Goal: Task Accomplishment & Management: Manage account settings

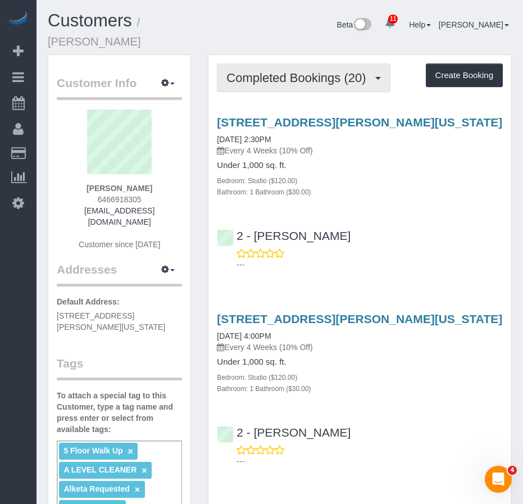
click at [274, 71] on span "Completed Bookings (20)" at bounding box center [298, 78] width 145 height 14
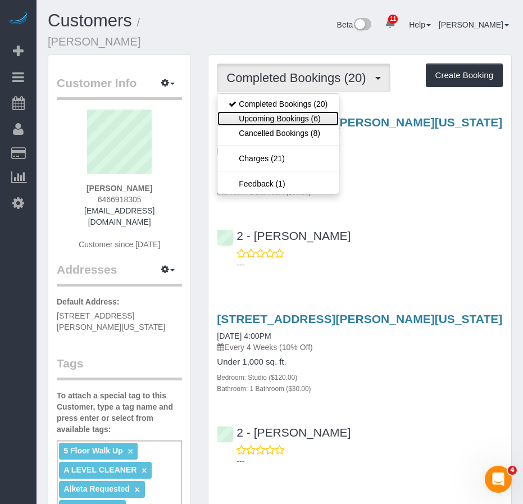
click at [270, 111] on link "Upcoming Bookings (6)" at bounding box center [277, 118] width 121 height 15
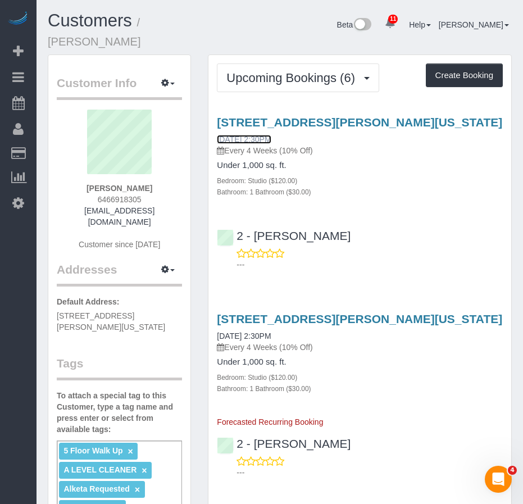
click at [255, 139] on link "08/22/2025 2:30PM" at bounding box center [244, 139] width 54 height 9
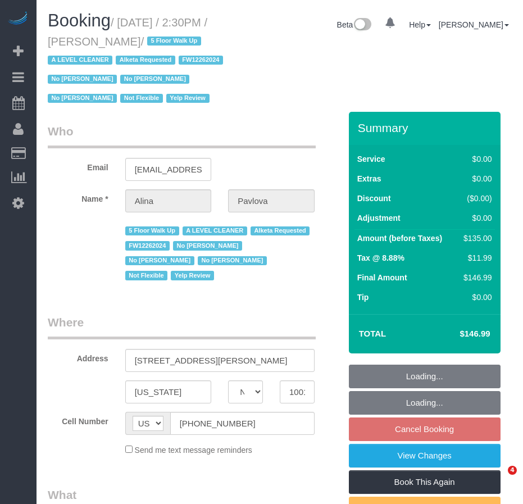
select select "NY"
select select "object:856"
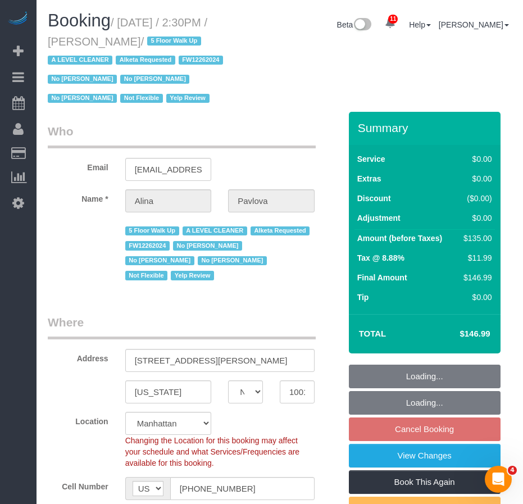
select select "number:89"
select select "number:90"
select select "number:15"
select select "number:5"
select select "string:stripe-pm_1NAVWw4VGloSiKo7JiLePhrw"
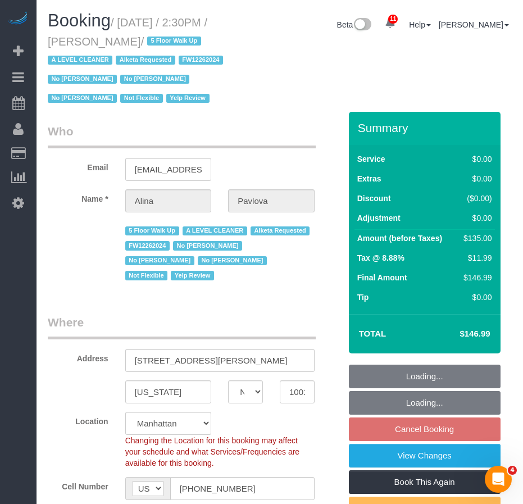
select select "object:1432"
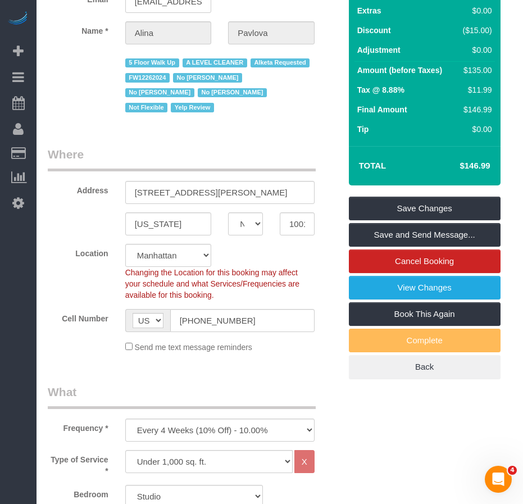
scroll to position [169, 0]
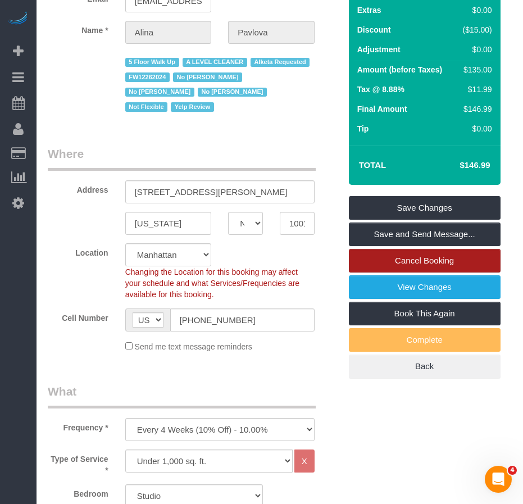
click at [400, 261] on link "Cancel Booking" at bounding box center [425, 261] width 152 height 24
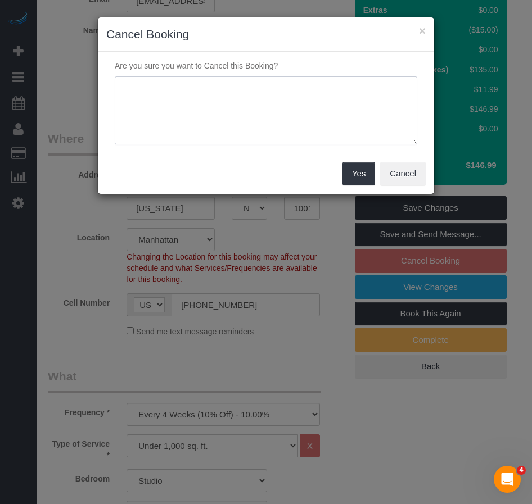
click at [223, 101] on textarea at bounding box center [266, 110] width 302 height 69
type textarea "cmr request"
click at [355, 173] on button "Yes" at bounding box center [358, 174] width 33 height 24
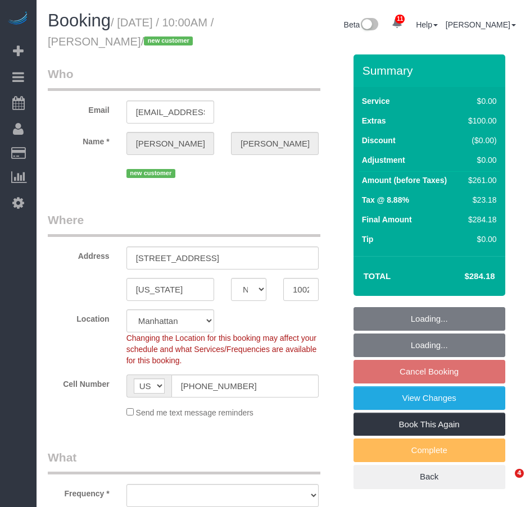
select select "NY"
select select "number:89"
select select "number:72"
select select "number:13"
select select "number:5"
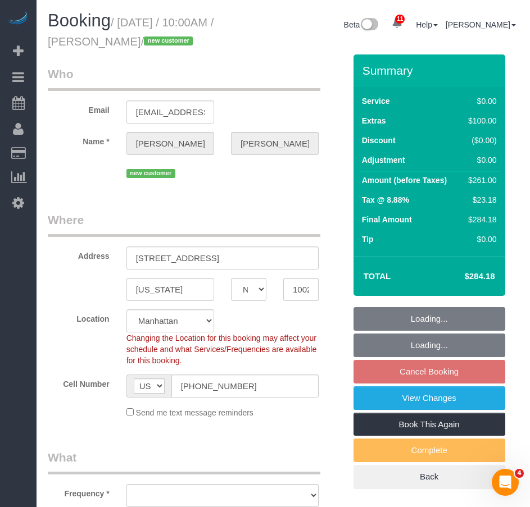
select select "object:860"
select select "string:stripe-pm_1Rxy5n4VGloSiKo7LRxTaBkL"
select select "spot1"
select select "object:1280"
select select "1"
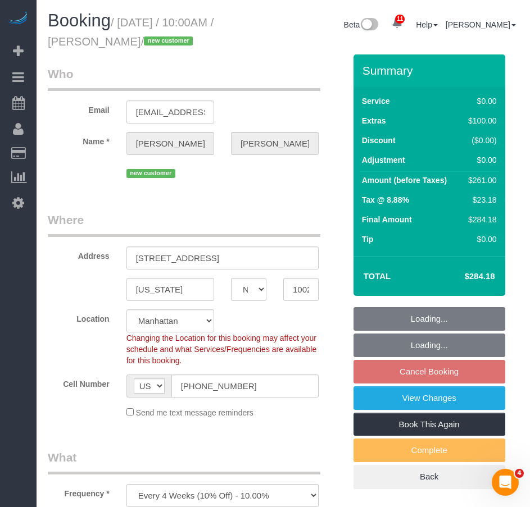
select select "2"
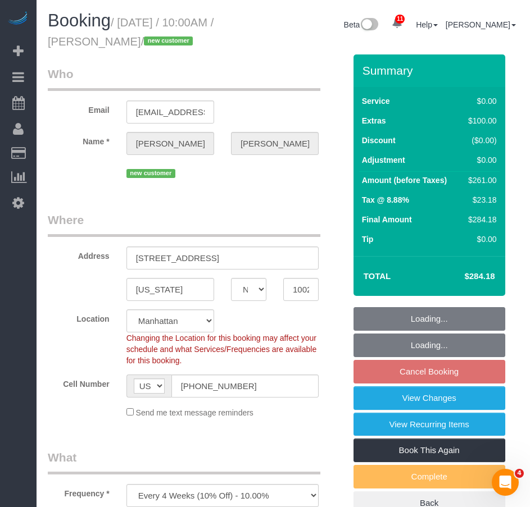
select select "1"
select select "2"
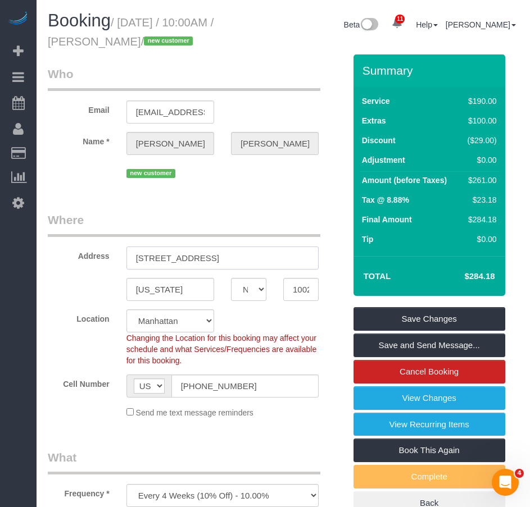
drag, startPoint x: 135, startPoint y: 257, endPoint x: 211, endPoint y: 257, distance: 75.9
click at [211, 257] on input "310 E 86th St, 3C" at bounding box center [222, 258] width 192 height 23
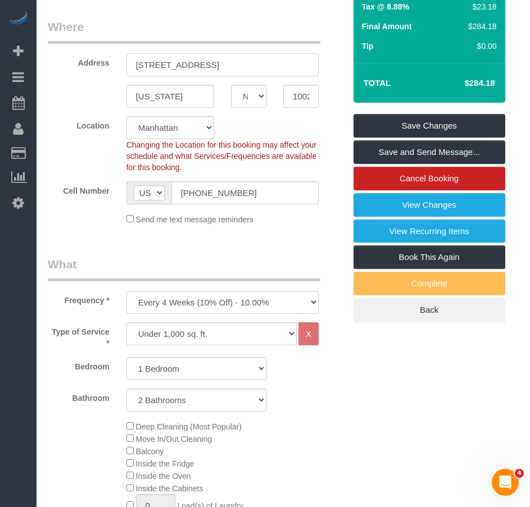
scroll to position [56, 0]
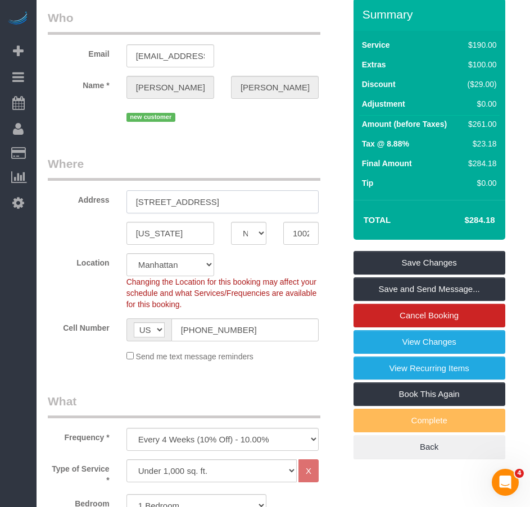
click at [186, 203] on input "310 E 86th St, 3C" at bounding box center [222, 202] width 192 height 23
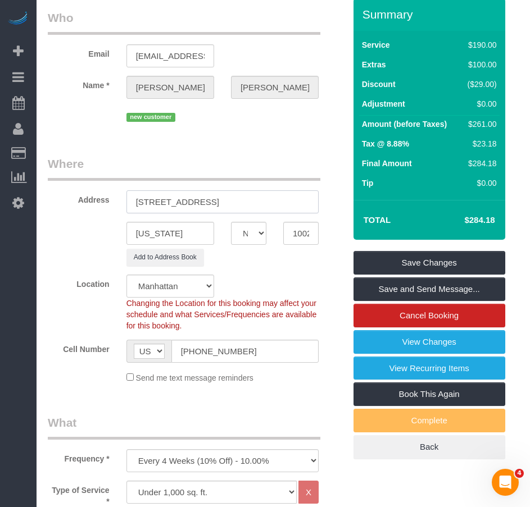
click at [207, 205] on input "310 E 86th Street, 3C" at bounding box center [222, 202] width 192 height 23
type input "310 E 86th Street, Apt. 3C"
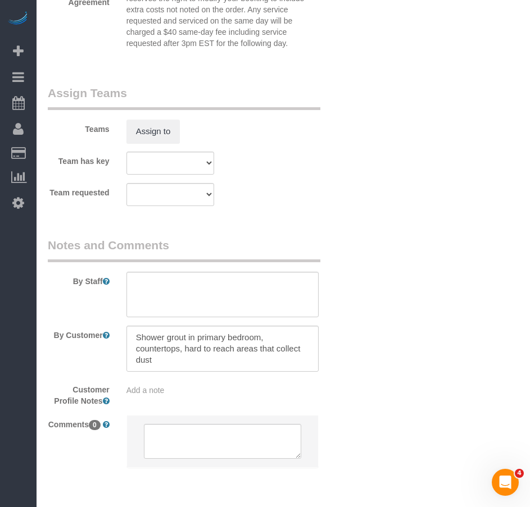
scroll to position [1564, 0]
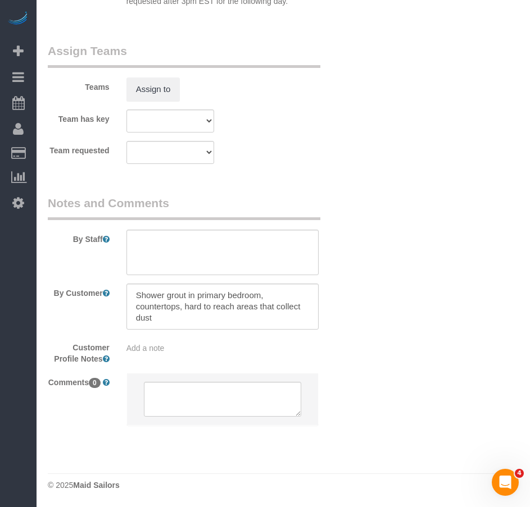
click at [156, 354] on div "Add a note" at bounding box center [222, 348] width 192 height 11
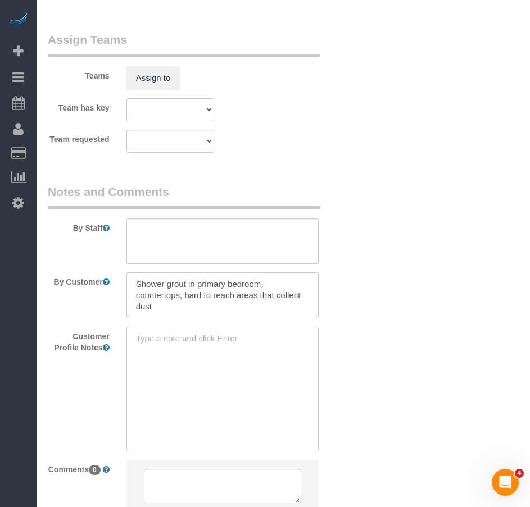
click at [156, 352] on textarea at bounding box center [222, 389] width 192 height 124
paste textarea "https://www.zillow.com/homedetails/310-E-86th-St-3C-New-York-NY-10028/205728317…"
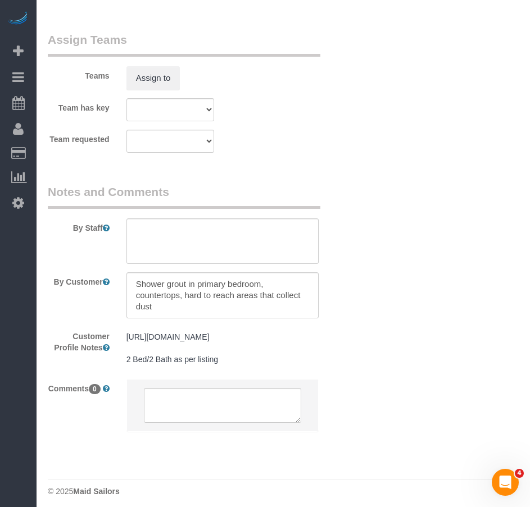
click at [170, 365] on pre "https://www.zillow.com/homedetails/310-E-86th-St-3C-New-York-NY-10028/205728317…" at bounding box center [222, 349] width 192 height 34
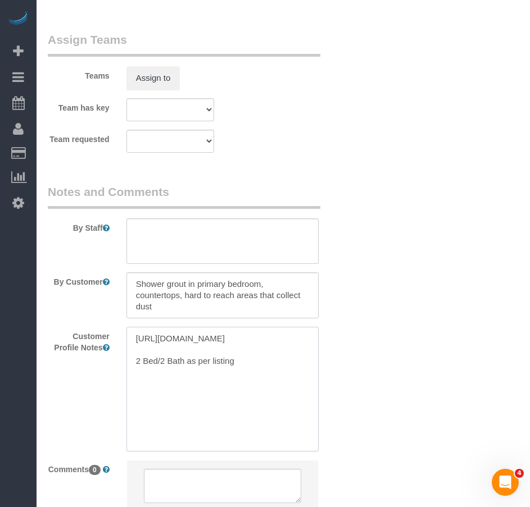
click at [183, 397] on textarea "https://www.zillow.com/homedetails/310-E-86th-St-3C-New-York-NY-10028/205728317…" at bounding box center [222, 389] width 192 height 124
type textarea "https://www.zillow.com/homedetails/310-E-86th-St-3C-New-York-NY-10028/205728317…"
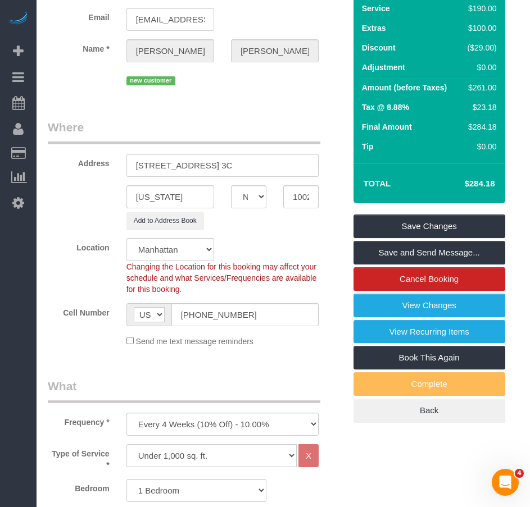
scroll to position [0, 0]
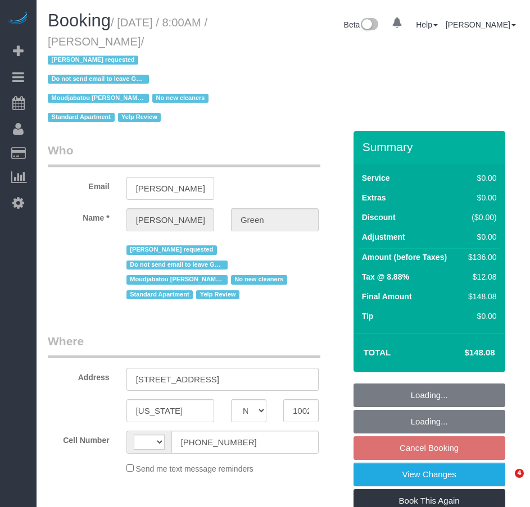
select select "NY"
select select "string:[GEOGRAPHIC_DATA]"
select select "object:492"
select select "string:stripe-pm_1QalaP4VGloSiKo7yrIPjvrA"
select select "number:56"
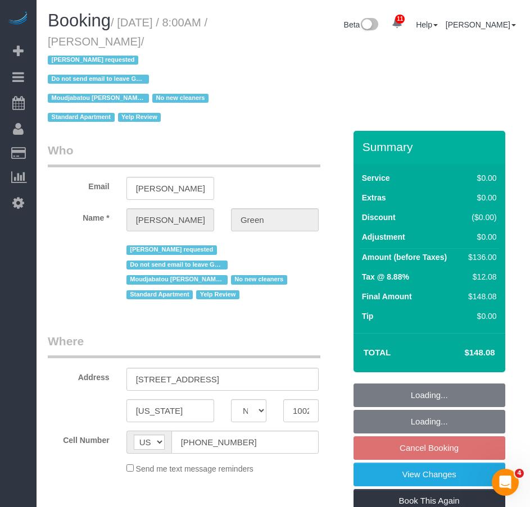
select select "number:69"
select select "number:13"
select select "number:5"
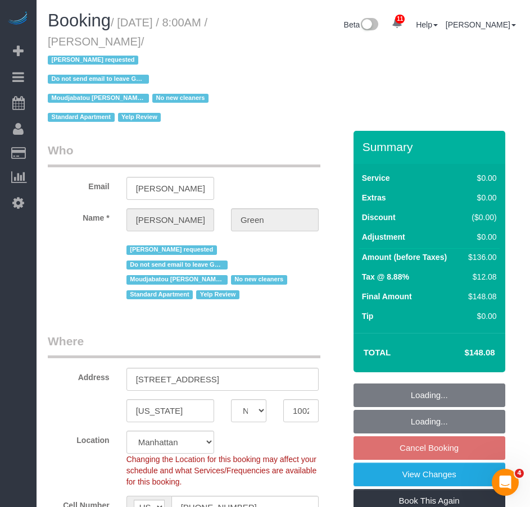
select select "object:895"
select select "1"
select select "spot1"
select select "1"
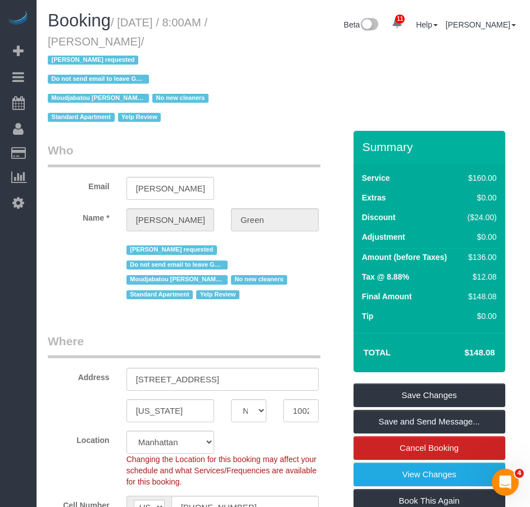
click at [119, 79] on span "Do not send email to leave Google review" at bounding box center [98, 79] width 101 height 9
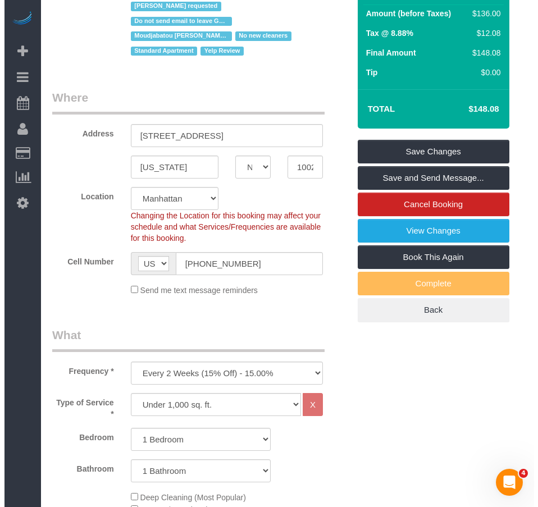
scroll to position [228, 0]
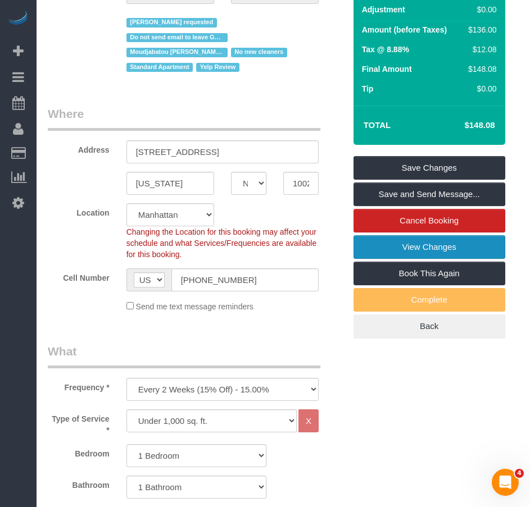
click at [384, 248] on link "View Changes" at bounding box center [430, 247] width 152 height 24
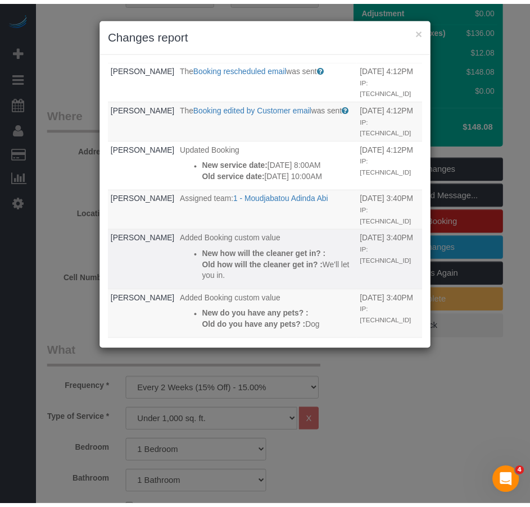
scroll to position [0, 0]
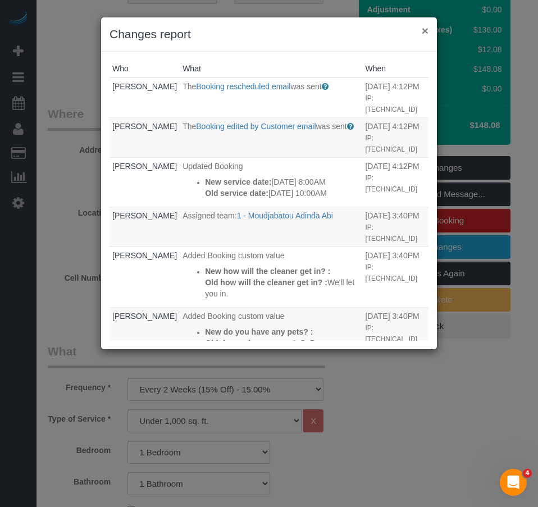
click at [426, 33] on button "×" at bounding box center [425, 31] width 7 height 12
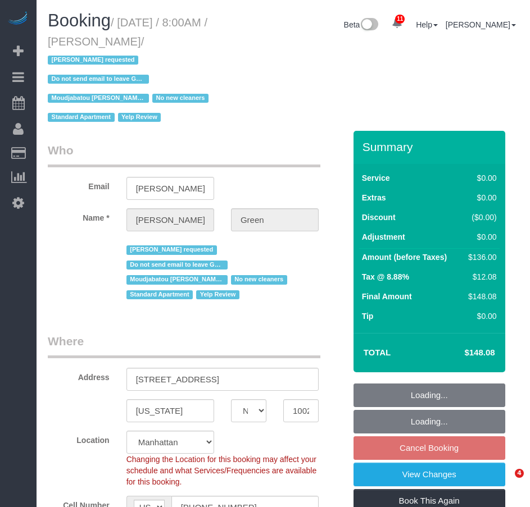
select select "NY"
select select "number:56"
select select "number:69"
select select "number:13"
select select "number:5"
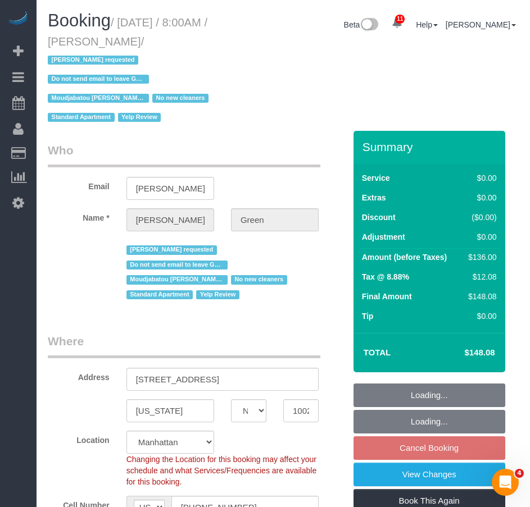
select select "string:stripe-pm_1QalaP4VGloSiKo7yrIPjvrA"
select select "1"
select select "object:989"
select select "1"
select select "spot1"
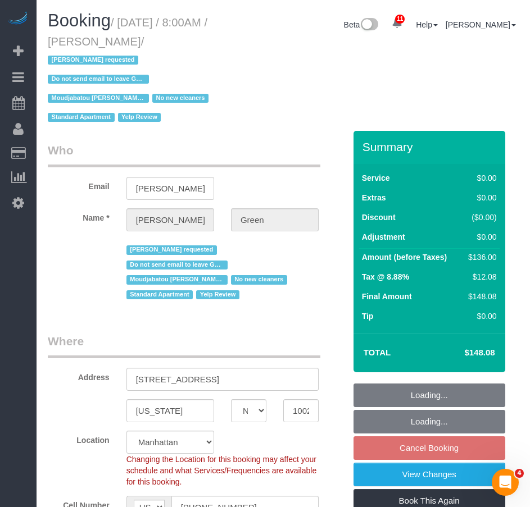
select select "object:1034"
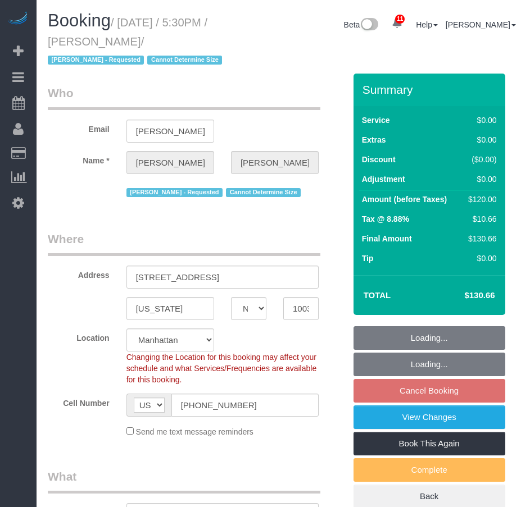
select select "NY"
select select "number:89"
select select "number:90"
select select "number:15"
select select "number:5"
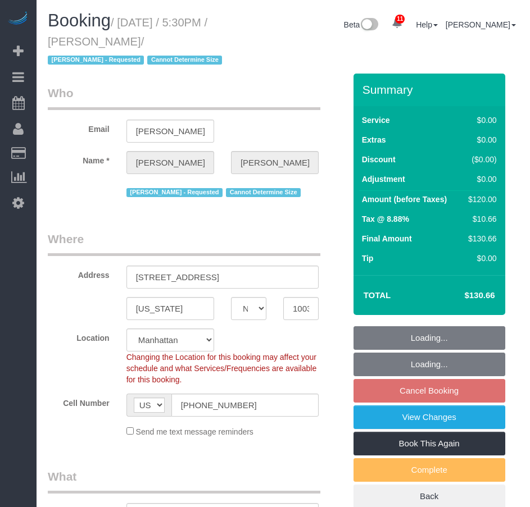
select select "object:874"
select select "string:stripe-pm_1RNZ9t4VGloSiKo7bDyXvmZO"
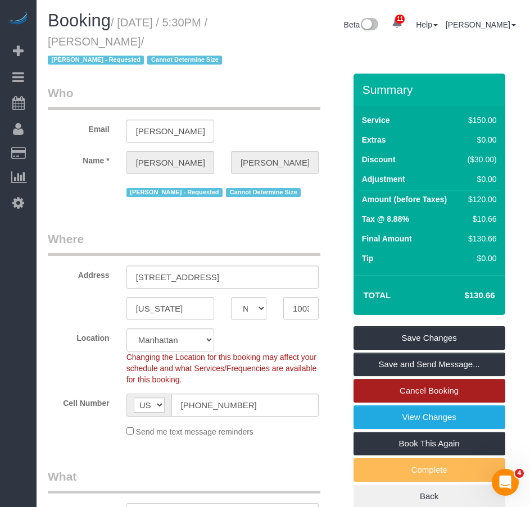
click at [380, 388] on link "Cancel Booking" at bounding box center [430, 391] width 152 height 24
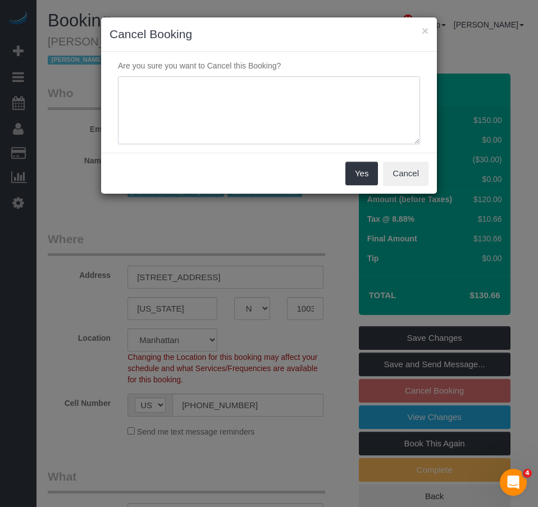
click at [190, 85] on textarea at bounding box center [269, 110] width 302 height 69
type textarea "cmr requested"
click at [362, 178] on button "Yes" at bounding box center [362, 174] width 33 height 24
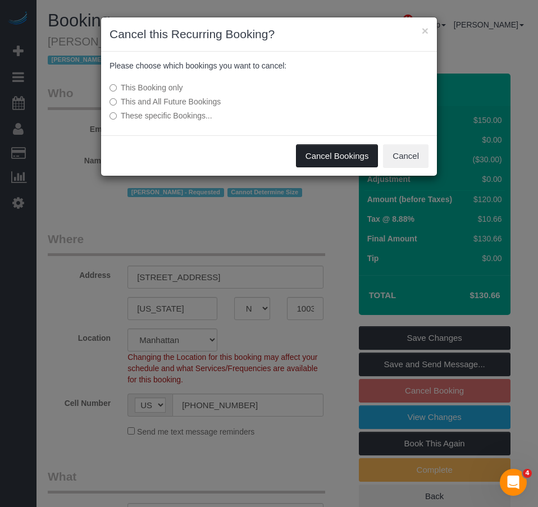
click at [318, 155] on button "Cancel Bookings" at bounding box center [337, 156] width 83 height 24
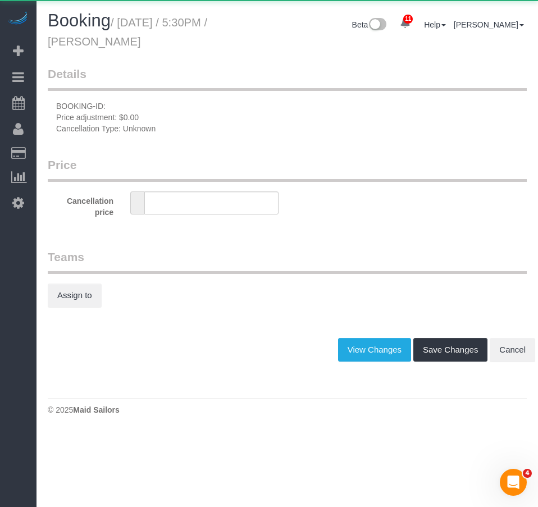
type input "0"
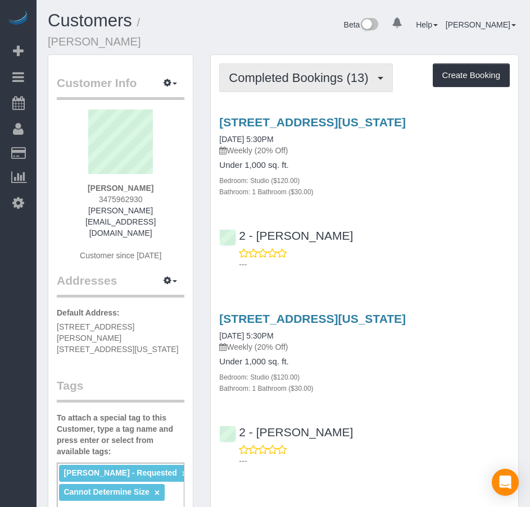
click at [281, 71] on span "Completed Bookings (13)" at bounding box center [301, 78] width 145 height 14
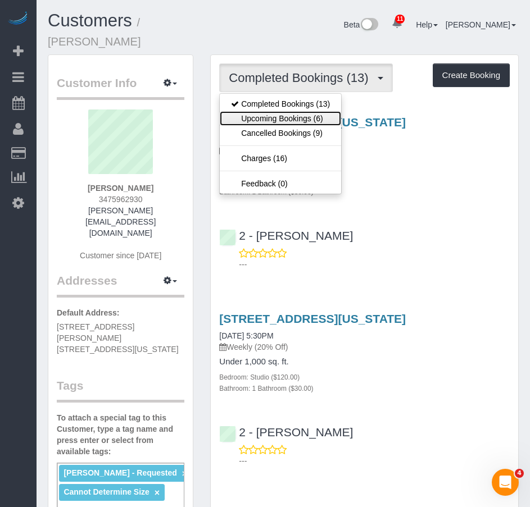
click at [274, 111] on link "Upcoming Bookings (6)" at bounding box center [280, 118] width 121 height 15
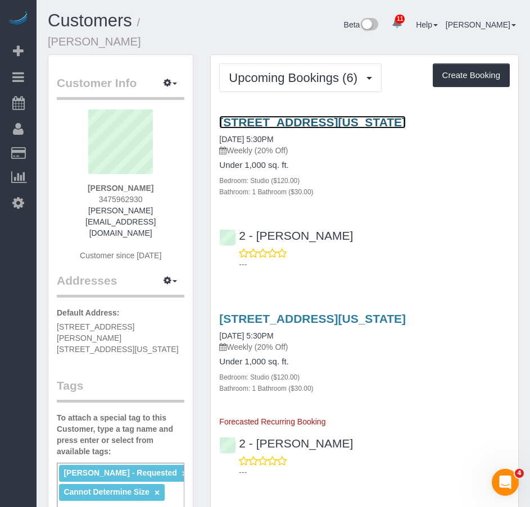
click at [256, 116] on link "158 East 126th Street, 730, New York, NY 10035" at bounding box center [312, 122] width 187 height 13
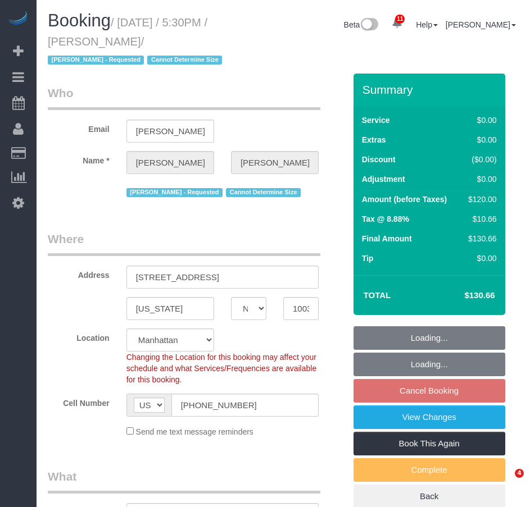
select select "NY"
select select "number:89"
select select "number:90"
select select "number:15"
select select "number:5"
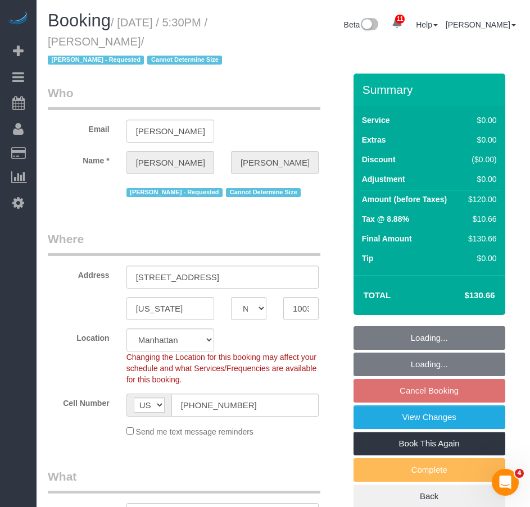
select select "object:973"
select select "string:stripe-pm_1RNZ9t4VGloSiKo7bDyXvmZO"
select select "object:1440"
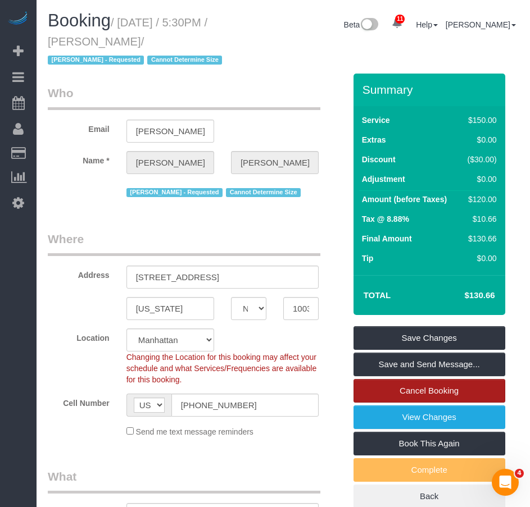
click at [423, 390] on link "Cancel Booking" at bounding box center [430, 391] width 152 height 24
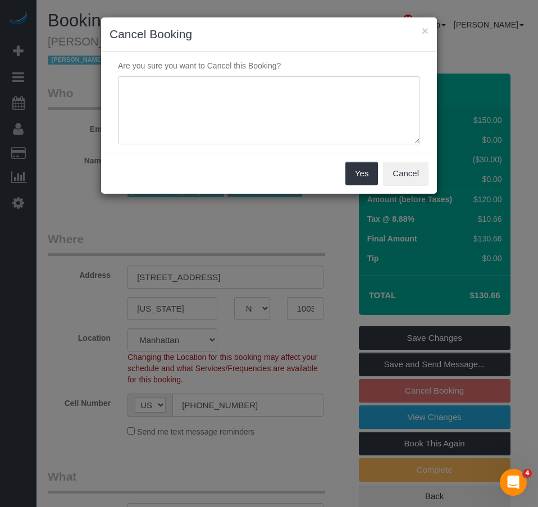
click at [194, 98] on textarea at bounding box center [269, 110] width 302 height 69
type textarea "cmr requested"
click at [360, 177] on button "Yes" at bounding box center [362, 174] width 33 height 24
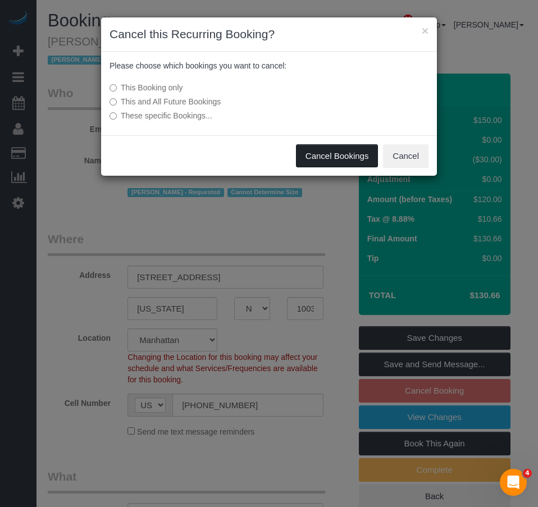
click at [323, 156] on button "Cancel Bookings" at bounding box center [337, 156] width 83 height 24
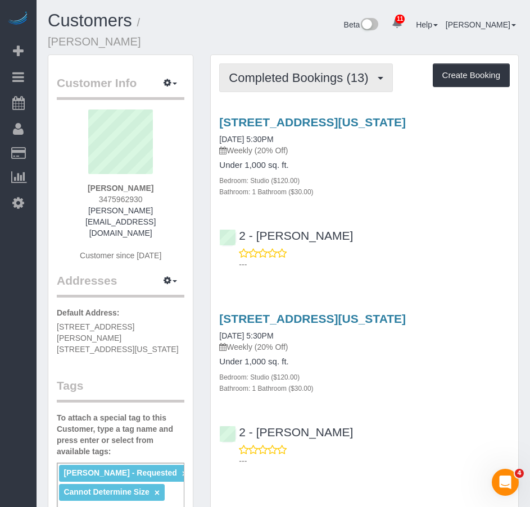
click at [305, 71] on span "Completed Bookings (13)" at bounding box center [301, 78] width 145 height 14
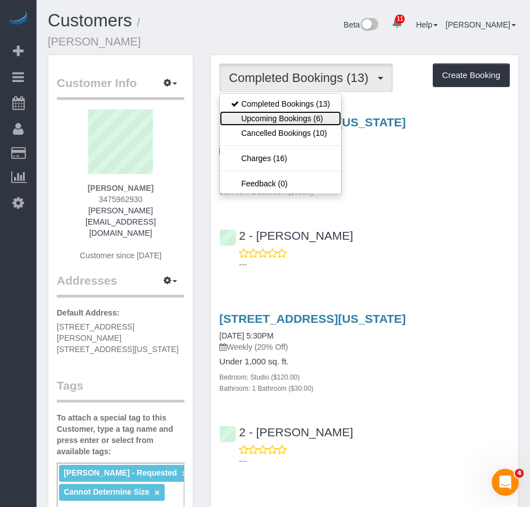
click at [288, 111] on link "Upcoming Bookings (6)" at bounding box center [280, 118] width 121 height 15
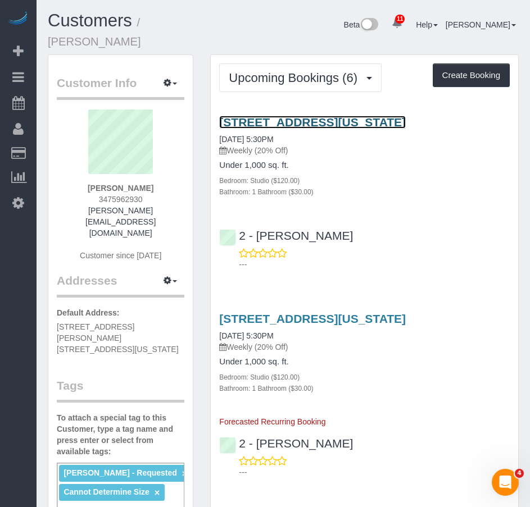
click at [253, 116] on link "[STREET_ADDRESS][US_STATE]" at bounding box center [312, 122] width 187 height 13
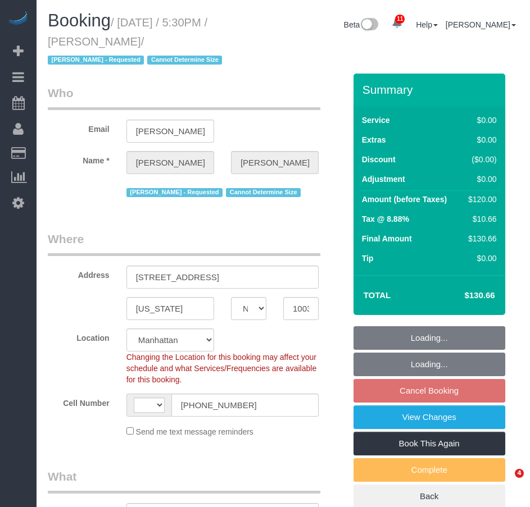
select select "NY"
select select "number:89"
select select "number:90"
select select "number:15"
select select "number:5"
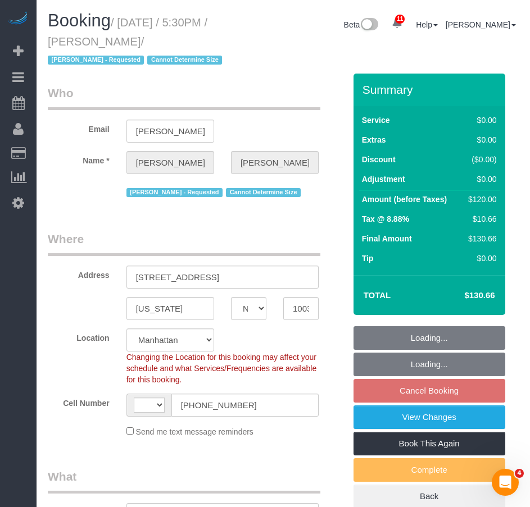
select select "string:[GEOGRAPHIC_DATA]"
select select "object:870"
select select "string:stripe-pm_1RNZ9t4VGloSiKo7bDyXvmZO"
select select "object:1301"
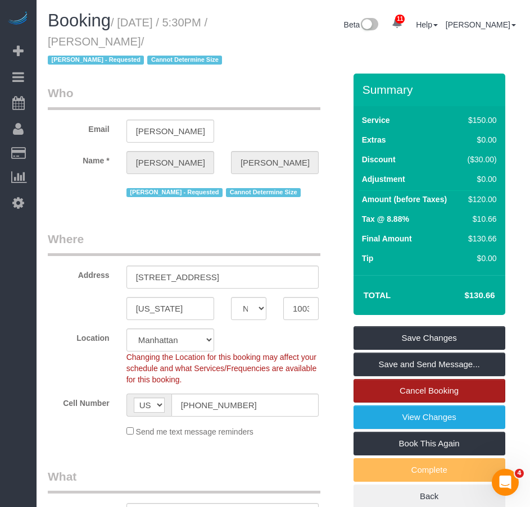
click at [419, 390] on link "Cancel Booking" at bounding box center [430, 391] width 152 height 24
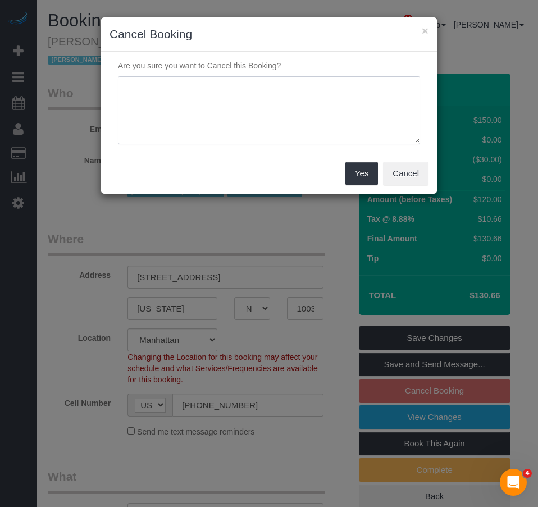
click at [218, 104] on textarea at bounding box center [269, 110] width 302 height 69
type textarea "cmr requested"
click at [354, 175] on button "Yes" at bounding box center [362, 174] width 33 height 24
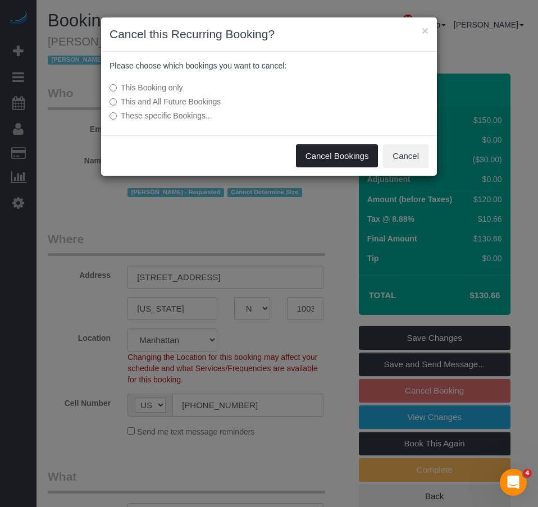
click at [310, 156] on button "Cancel Bookings" at bounding box center [337, 156] width 83 height 24
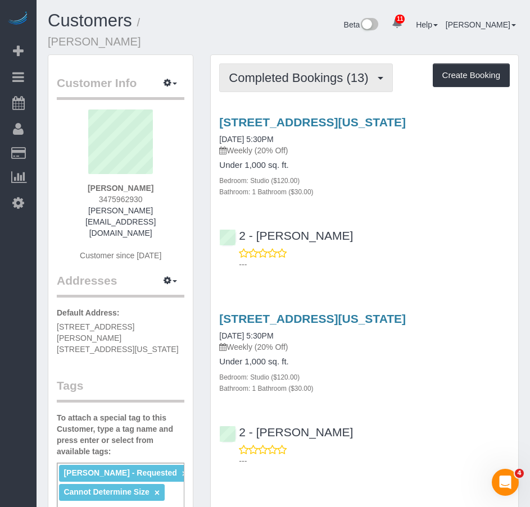
click at [320, 71] on span "Completed Bookings (13)" at bounding box center [301, 78] width 145 height 14
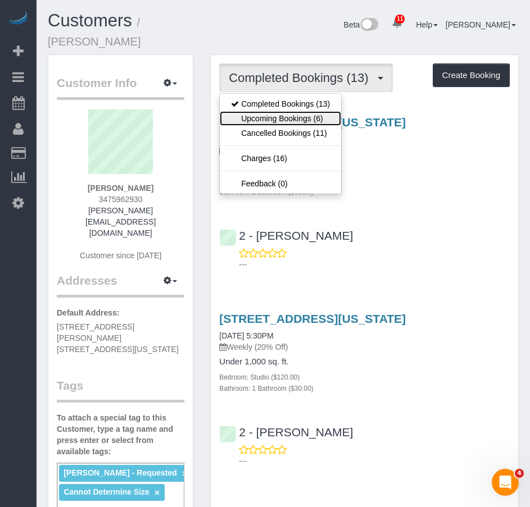
click at [307, 111] on link "Upcoming Bookings (6)" at bounding box center [280, 118] width 121 height 15
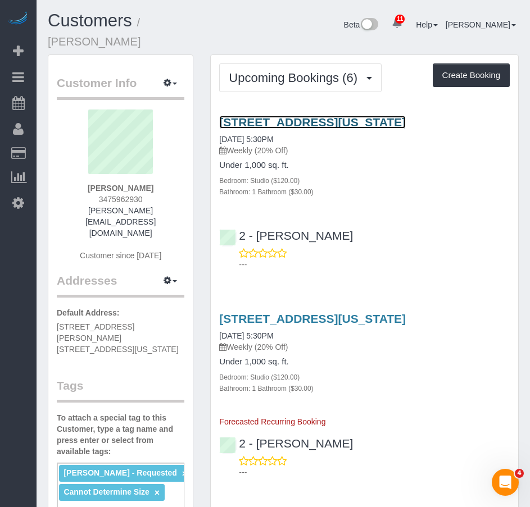
click at [259, 116] on link "[STREET_ADDRESS][US_STATE]" at bounding box center [312, 122] width 187 height 13
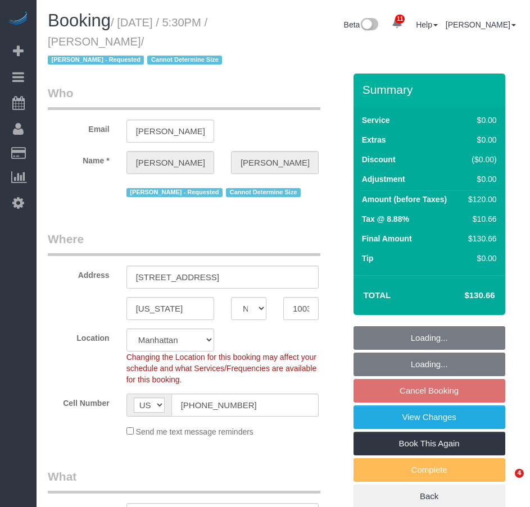
select select "NY"
select select "string:stripe-pm_1RNZ9t4VGloSiKo7bDyXvmZO"
select select "object:870"
select select "number:89"
select select "number:90"
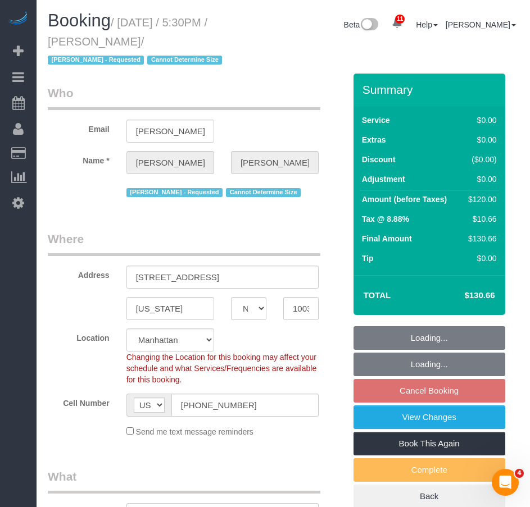
select select "number:15"
select select "number:5"
select select "object:1404"
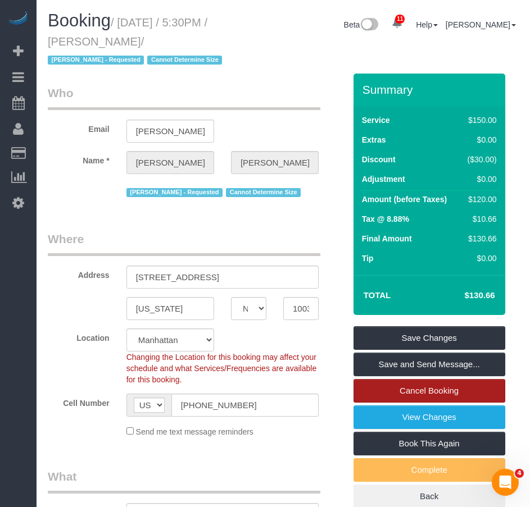
click at [411, 392] on link "Cancel Booking" at bounding box center [430, 391] width 152 height 24
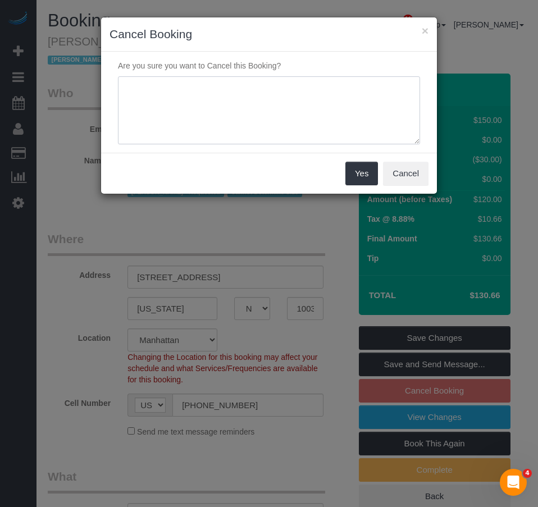
click at [210, 109] on textarea at bounding box center [269, 110] width 302 height 69
paste textarea "cmr requested"
type textarea "cmr requested"
click at [363, 171] on button "Yes" at bounding box center [362, 174] width 33 height 24
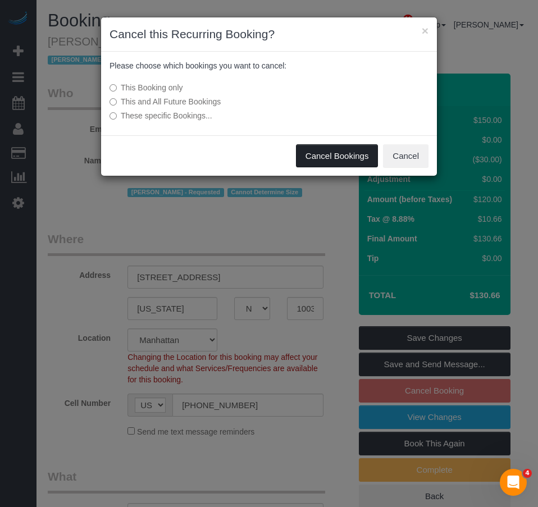
click at [333, 155] on button "Cancel Bookings" at bounding box center [337, 156] width 83 height 24
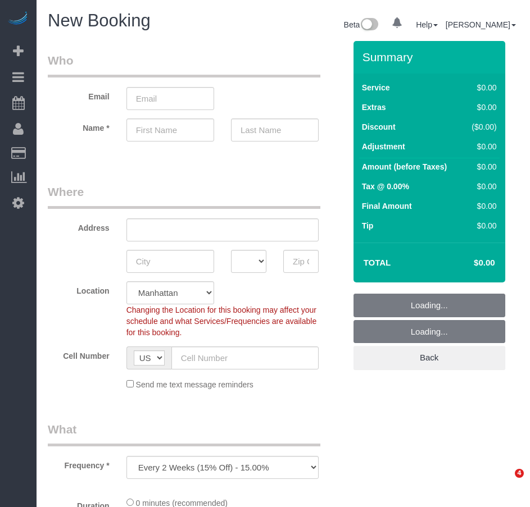
select select "number:89"
select select "number:90"
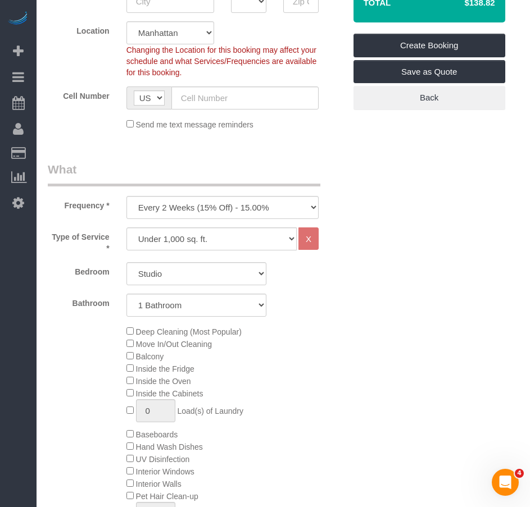
scroll to position [281, 0]
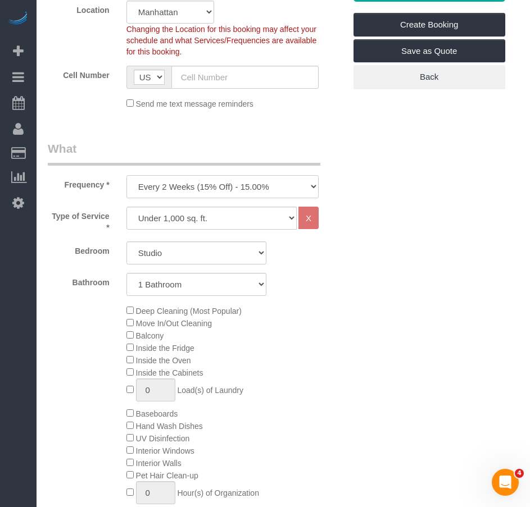
click at [304, 185] on select "One Time Weekly (20% Off) - 20.00% Every 2 Weeks (15% Off) - 15.00% Every 4 Wee…" at bounding box center [222, 186] width 192 height 23
select select "object:1344"
click at [126, 175] on select "One Time Weekly (20% Off) - 20.00% Every 2 Weeks (15% Off) - 15.00% Every 4 Wee…" at bounding box center [222, 186] width 192 height 23
click at [230, 257] on select "Studio 1 Bedroom 2 Bedrooms 3 Bedrooms" at bounding box center [196, 253] width 140 height 23
select select "1"
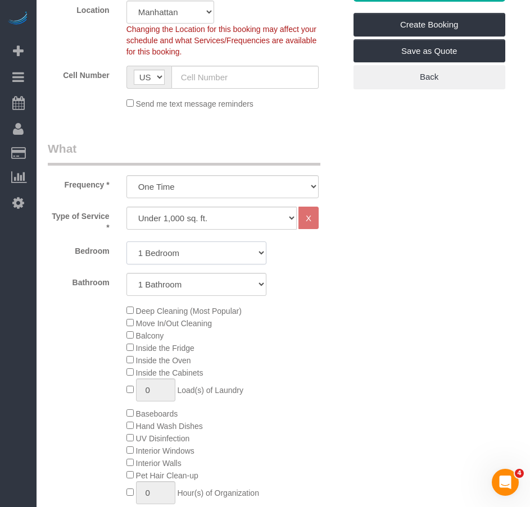
click at [126, 242] on select "Studio 1 Bedroom 2 Bedrooms 3 Bedrooms" at bounding box center [196, 253] width 140 height 23
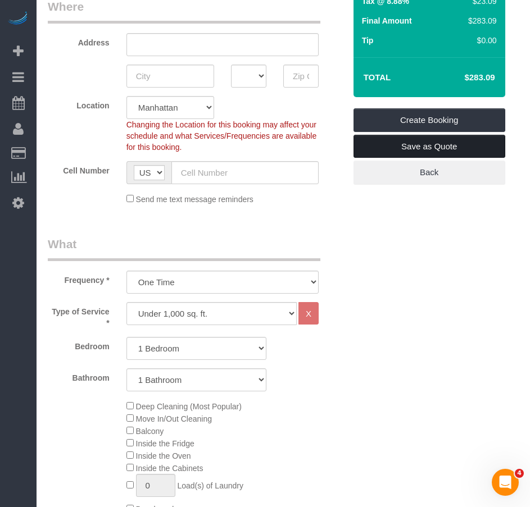
scroll to position [169, 0]
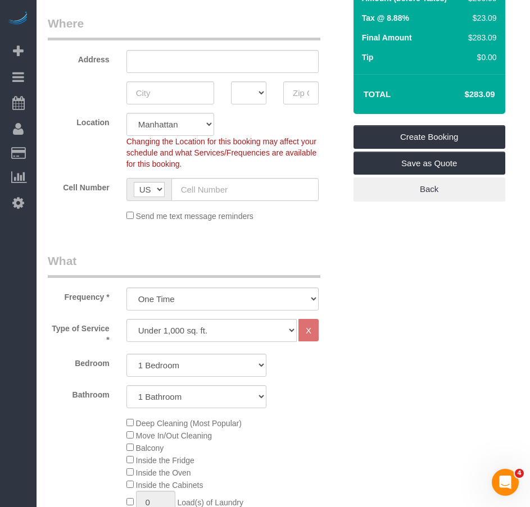
drag, startPoint x: 465, startPoint y: 96, endPoint x: 496, endPoint y: 92, distance: 31.2
click at [496, 92] on td "$283.09" at bounding box center [462, 94] width 73 height 28
copy h4 "$283.09"
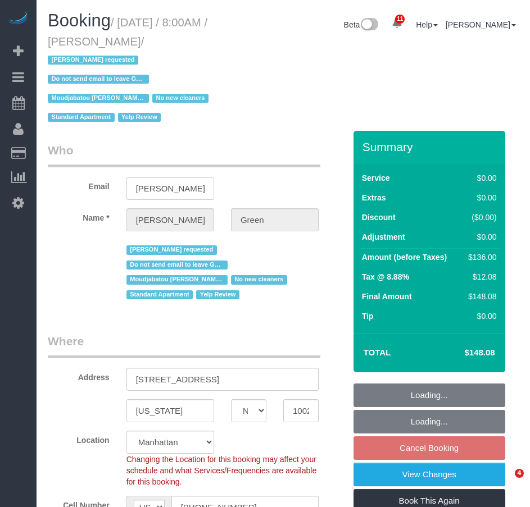
select select "NY"
select select "1"
select select "spot1"
select select "number:56"
select select "number:69"
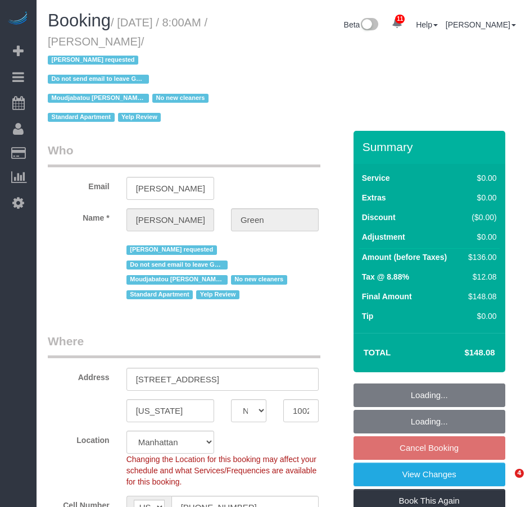
select select "number:13"
select select "number:5"
